Goal: Task Accomplishment & Management: Complete application form

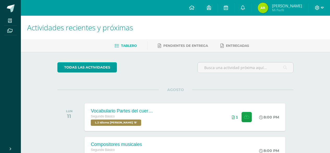
click at [317, 7] on icon at bounding box center [317, 7] width 5 height 5
click at [302, 34] on span "Cerrar sesión" at bounding box center [305, 35] width 23 height 5
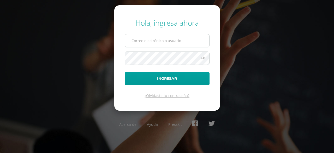
type input "[EMAIL_ADDRESS][DOMAIN_NAME]"
click at [178, 40] on input "[EMAIL_ADDRESS][DOMAIN_NAME]" at bounding box center [167, 40] width 84 height 13
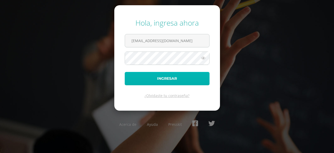
click at [171, 74] on button "Ingresar" at bounding box center [167, 78] width 85 height 13
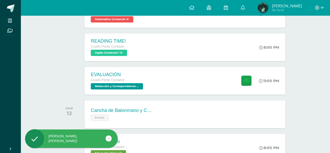
scroll to position [103, 0]
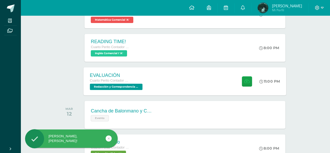
click at [151, 89] on div "EVALUACIÓN Cuarto Perito Contador con Orientación en Computación Redacción y Co…" at bounding box center [185, 81] width 203 height 28
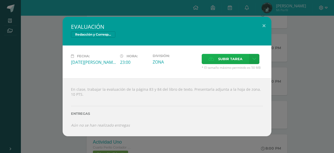
click at [219, 54] on span "Subir tarea" at bounding box center [230, 59] width 24 height 10
click at [0, 0] on input "Subir tarea" at bounding box center [0, 0] width 0 height 0
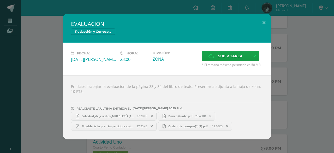
click at [115, 113] on link "Solicitud_de_crédito_MUEBLERÍA[1].pdf 27.28KB" at bounding box center [114, 115] width 86 height 9
click at [240, 57] on span "Subir tarea" at bounding box center [230, 56] width 24 height 10
click at [0, 0] on input "Subir tarea" at bounding box center [0, 0] width 0 height 0
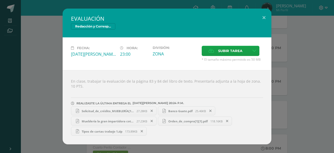
click at [88, 128] on link "Tipos de cartas trabajo 1.zip 173.89KB" at bounding box center [109, 131] width 76 height 9
click at [152, 110] on icon at bounding box center [152, 111] width 2 height 4
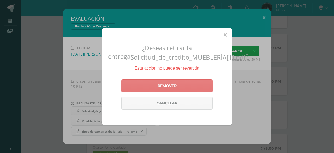
click at [170, 83] on link "Remover" at bounding box center [166, 85] width 91 height 13
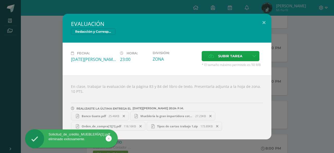
click at [127, 114] on span at bounding box center [123, 116] width 9 height 6
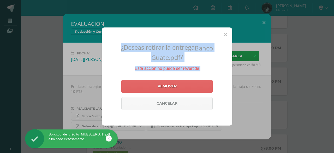
click at [127, 114] on div "¿Deseas retirar la entrega Banco Guate.pdf ? Esta acción no puede ser revertida…" at bounding box center [167, 76] width 334 height 153
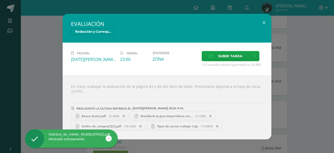
click at [123, 114] on span at bounding box center [123, 116] width 9 height 6
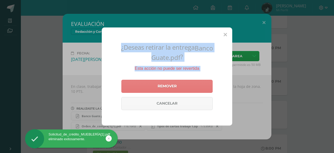
click at [147, 85] on link "Remover" at bounding box center [166, 86] width 91 height 13
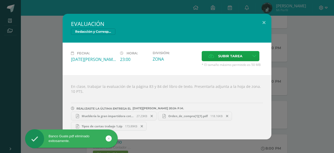
click at [143, 125] on span at bounding box center [141, 126] width 9 height 6
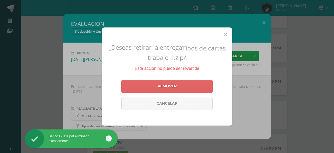
click at [88, 79] on div "¿Deseas retirar la entrega Tipos de cartas trabajo 1.zip ? Esta acción no puede…" at bounding box center [167, 76] width 334 height 153
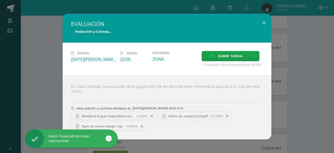
click at [152, 115] on icon at bounding box center [152, 116] width 2 height 4
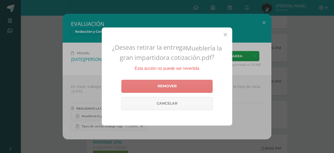
click at [161, 84] on link "Remover" at bounding box center [166, 86] width 91 height 13
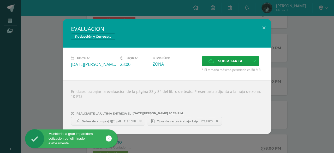
click at [140, 119] on icon at bounding box center [140, 121] width 2 height 4
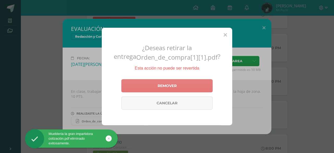
click at [149, 85] on link "Remover" at bounding box center [166, 85] width 91 height 13
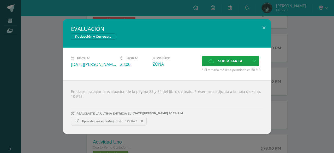
click at [333, 39] on div "EVALUACIÓN Redacción y Correspondencia Mercantil Fecha: [DATE][PERSON_NAME] Hor…" at bounding box center [167, 76] width 334 height 153
